Goal: Find specific page/section: Find specific page/section

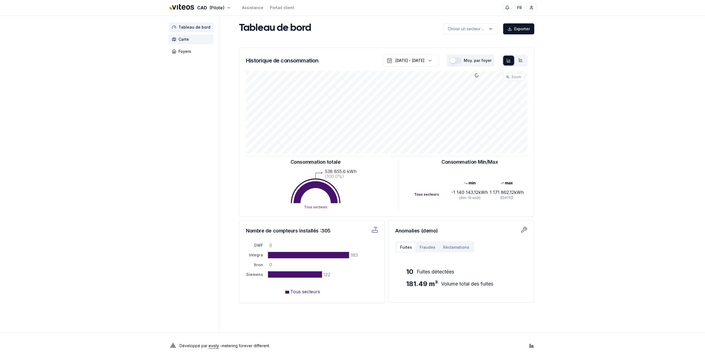
click at [187, 39] on span "Carte" at bounding box center [184, 40] width 10 height 6
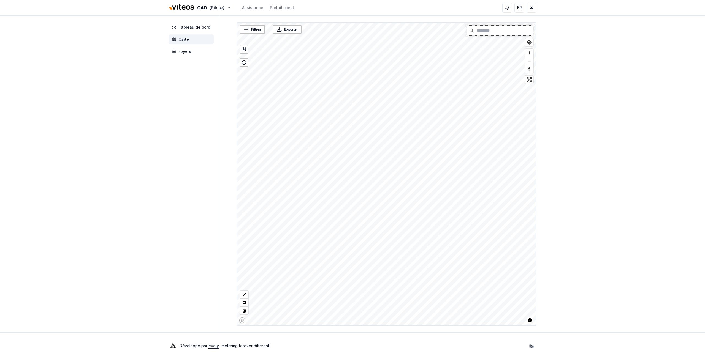
click at [495, 28] on input "Chercher" at bounding box center [500, 31] width 66 height 10
type input "**********"
click at [386, 165] on link "Plus de détails" at bounding box center [390, 164] width 23 height 6
